Goal: Task Accomplishment & Management: Manage account settings

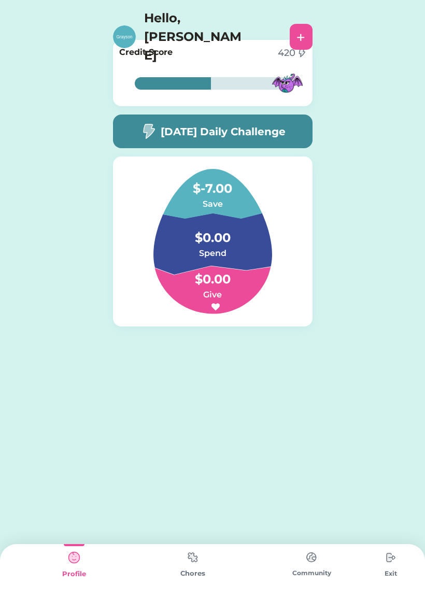
click at [279, 134] on h5 "[DATE] Daily Challenge" at bounding box center [223, 132] width 125 height 16
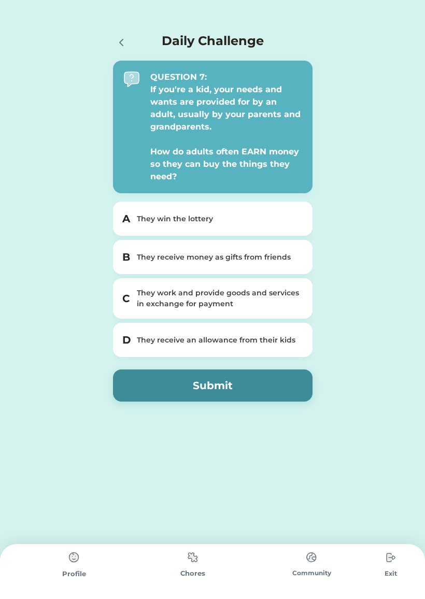
click at [70, 574] on div "Profile" at bounding box center [74, 574] width 119 height 10
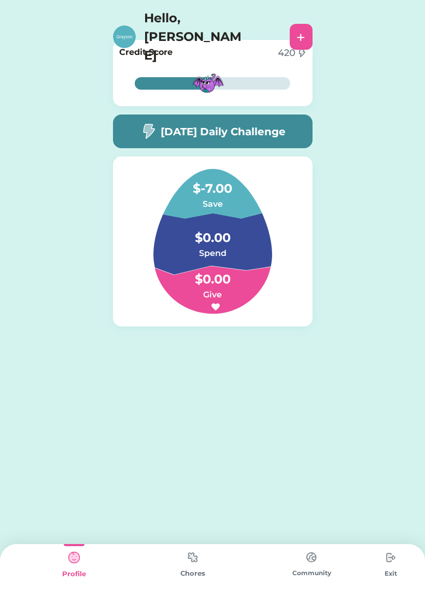
click at [73, 567] on img at bounding box center [74, 557] width 21 height 21
click at [123, 25] on img at bounding box center [124, 36] width 23 height 23
click at [392, 143] on div "Daily Challenge QUESTION 7: If you're a kid, your needs and wants are provided …" at bounding box center [212, 199] width 425 height 399
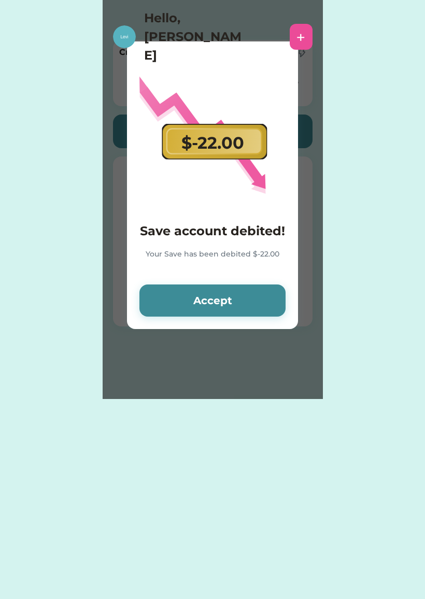
click at [232, 311] on button "Accept" at bounding box center [212, 301] width 146 height 32
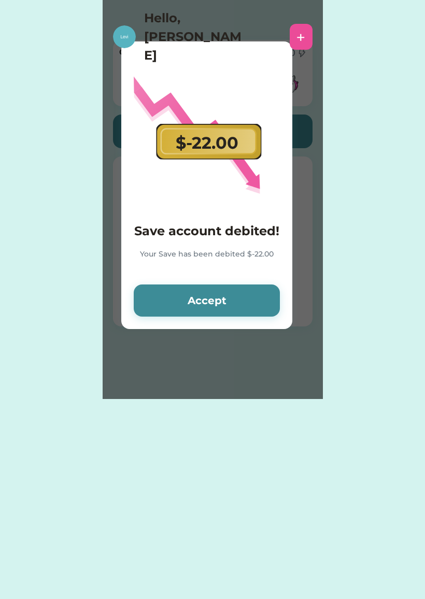
click at [235, 299] on button "Accept" at bounding box center [207, 301] width 146 height 32
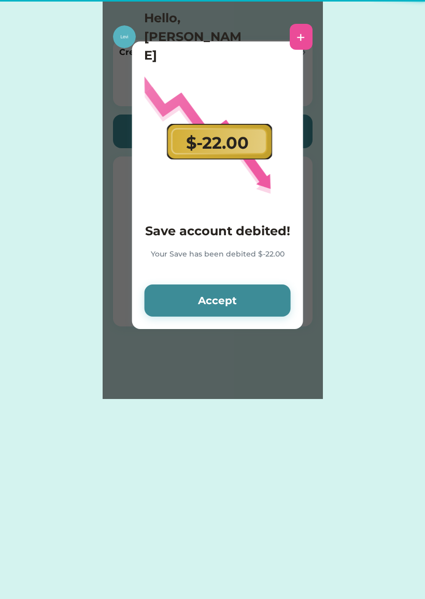
click at [233, 313] on button "Accept" at bounding box center [218, 301] width 146 height 32
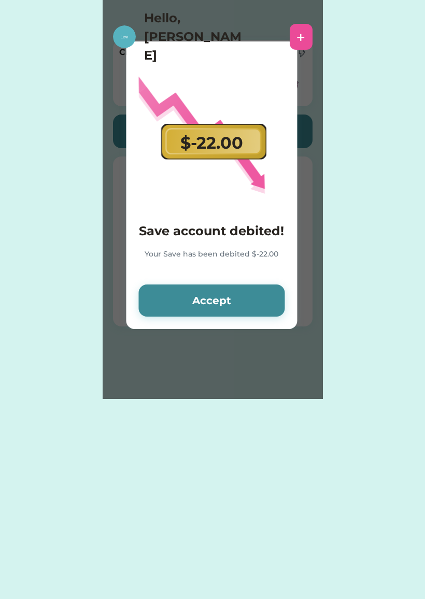
click at [236, 312] on button "Accept" at bounding box center [211, 301] width 146 height 32
click at [233, 304] on button "Accept" at bounding box center [211, 301] width 146 height 32
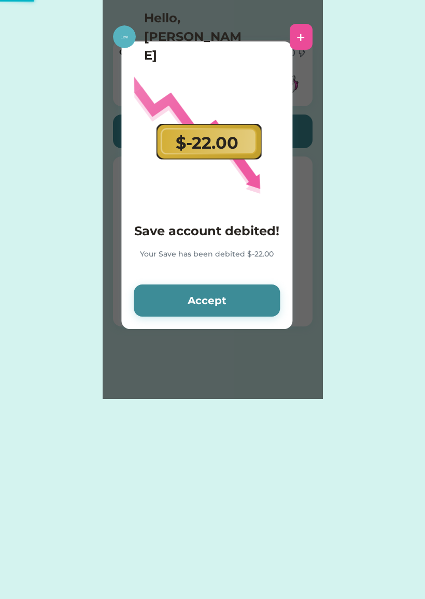
click at [233, 305] on button "Accept" at bounding box center [207, 301] width 146 height 32
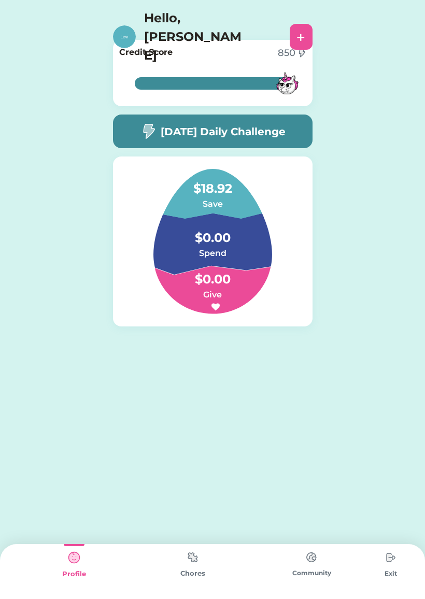
click at [284, 397] on div "100% 100% Credit Score 850 100% 100% Today’s Daily Challenge $18.92 Save $0.00 …" at bounding box center [213, 216] width 220 height 368
click at [293, 412] on div "Please wait $10.00 Save account credited! Your Save account has been credited $…" at bounding box center [212, 299] width 425 height 599
click at [386, 566] on img at bounding box center [390, 557] width 21 height 21
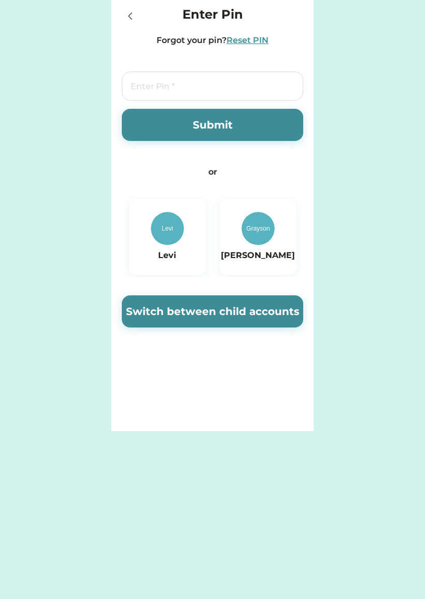
click at [268, 239] on img at bounding box center [258, 228] width 33 height 33
click at [255, 269] on div "Grayson" at bounding box center [258, 237] width 78 height 78
click at [257, 264] on div "Grayson" at bounding box center [258, 237] width 78 height 78
click at [286, 323] on button "Switch between child accounts" at bounding box center [212, 311] width 181 height 32
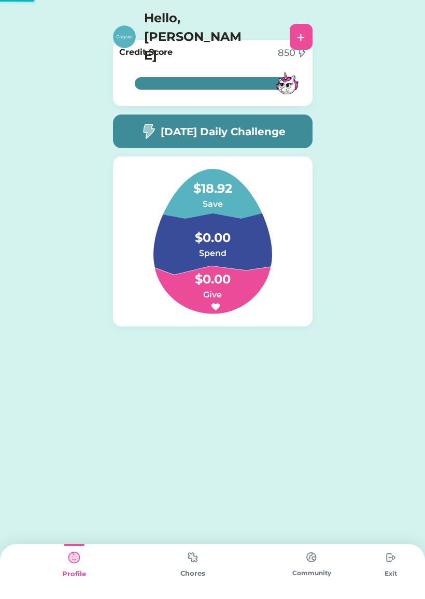
click at [321, 373] on div "100% 100% Credit Score 850 100% 100% Today’s Daily Challenge $18.92 Save $0.00 …" at bounding box center [213, 216] width 220 height 368
click at [278, 326] on div "$18.92 Save $0.00 Spend $0.00 Give" at bounding box center [213, 242] width 200 height 170
